Goal: Download file/media

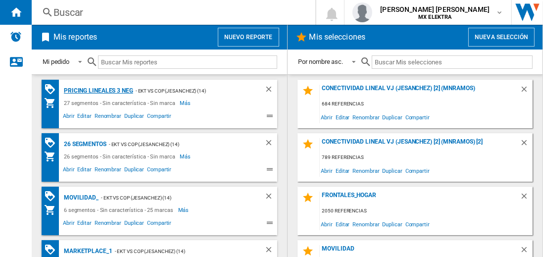
click at [98, 90] on div "Pricing lineales 3 neg" at bounding box center [97, 91] width 72 height 12
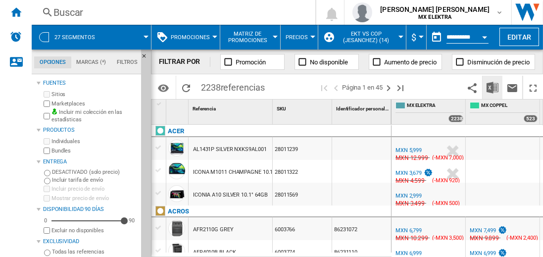
click at [493, 87] on img "Descargar en Excel" at bounding box center [492, 88] width 12 height 12
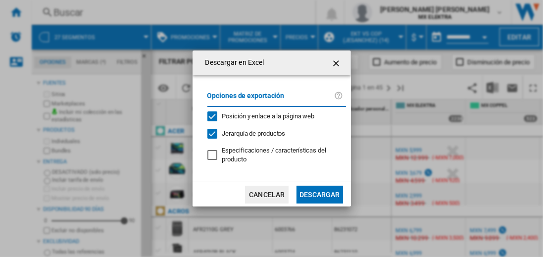
click at [319, 193] on button "Descargar" at bounding box center [319, 195] width 46 height 18
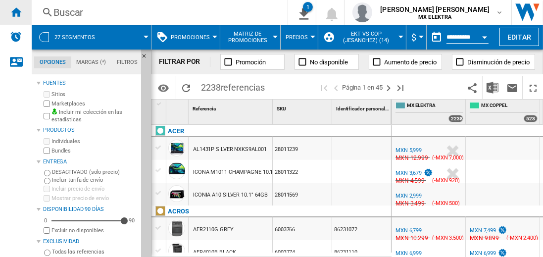
click at [16, 12] on ng-md-icon "Inicio" at bounding box center [16, 12] width 12 height 12
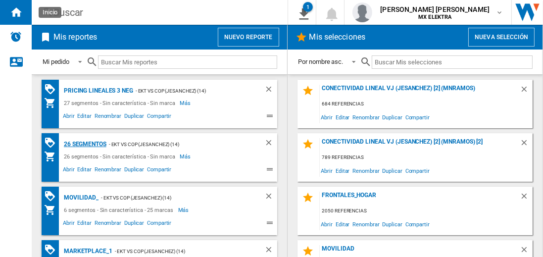
click at [86, 143] on div "26 segmentos" at bounding box center [83, 144] width 45 height 12
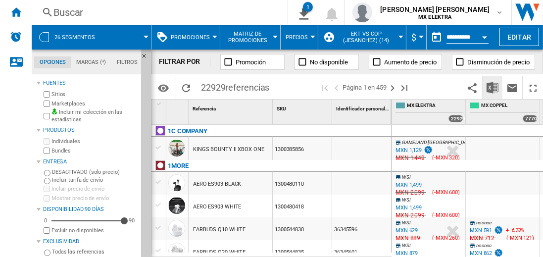
click at [493, 87] on img "Descargar en Excel" at bounding box center [492, 88] width 12 height 12
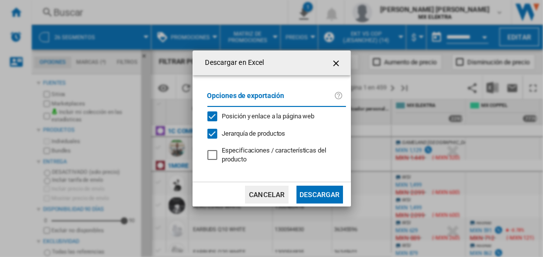
click at [319, 193] on button "Descargar" at bounding box center [319, 195] width 46 height 18
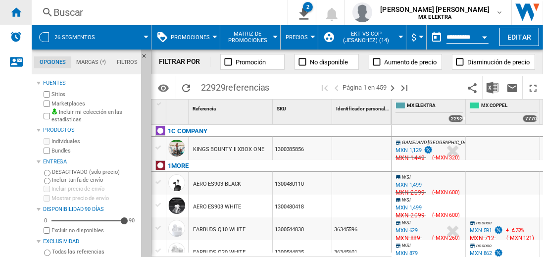
click at [16, 12] on ng-md-icon "Inicio" at bounding box center [16, 12] width 12 height 12
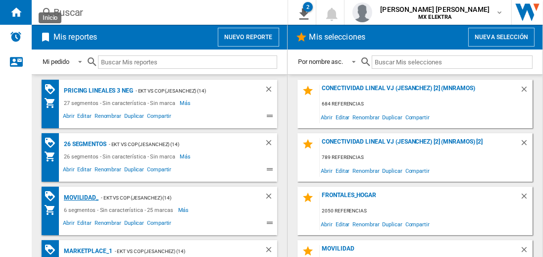
click at [79, 196] on div "MOVILIDAD_" at bounding box center [79, 197] width 37 height 12
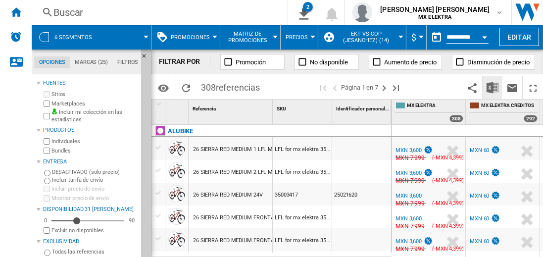
click at [493, 87] on img "Descargar en Excel" at bounding box center [492, 88] width 12 height 12
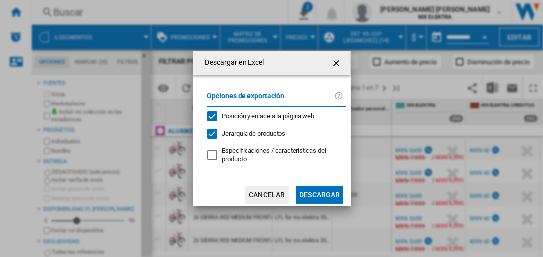
click at [319, 193] on button "Descargar" at bounding box center [319, 195] width 46 height 18
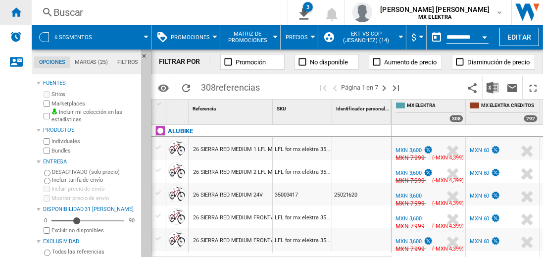
click at [16, 12] on ng-md-icon "Inicio" at bounding box center [16, 12] width 12 height 12
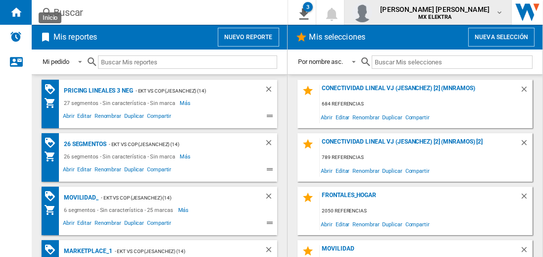
click at [444, 12] on span "[PERSON_NAME] [PERSON_NAME]" at bounding box center [434, 9] width 109 height 10
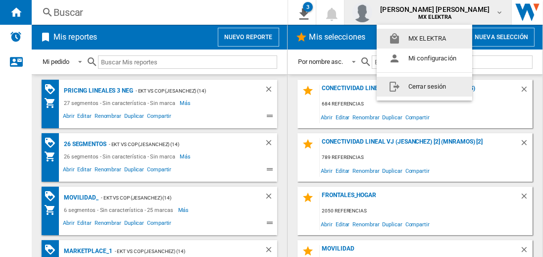
click at [424, 86] on button "Cerrar sesión" at bounding box center [425, 87] width 96 height 20
